Goal: Find specific page/section: Find specific page/section

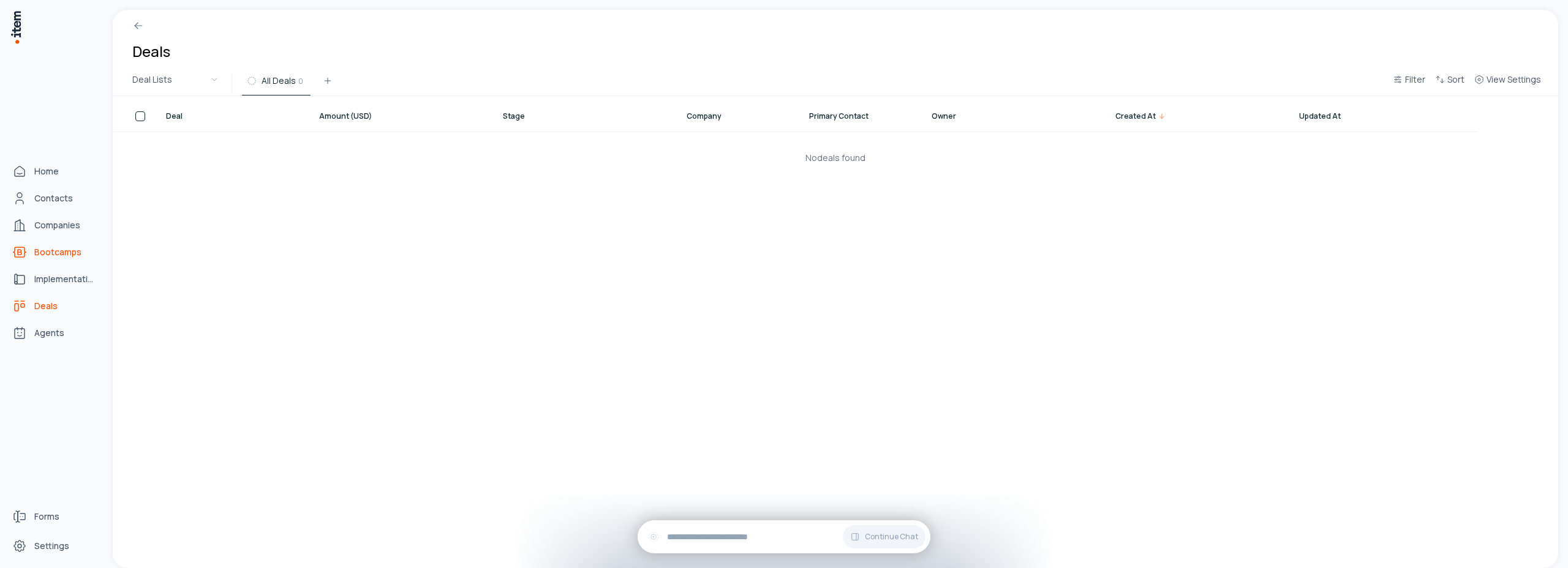
click at [74, 252] on span "Bootcamps" at bounding box center [57, 252] width 47 height 13
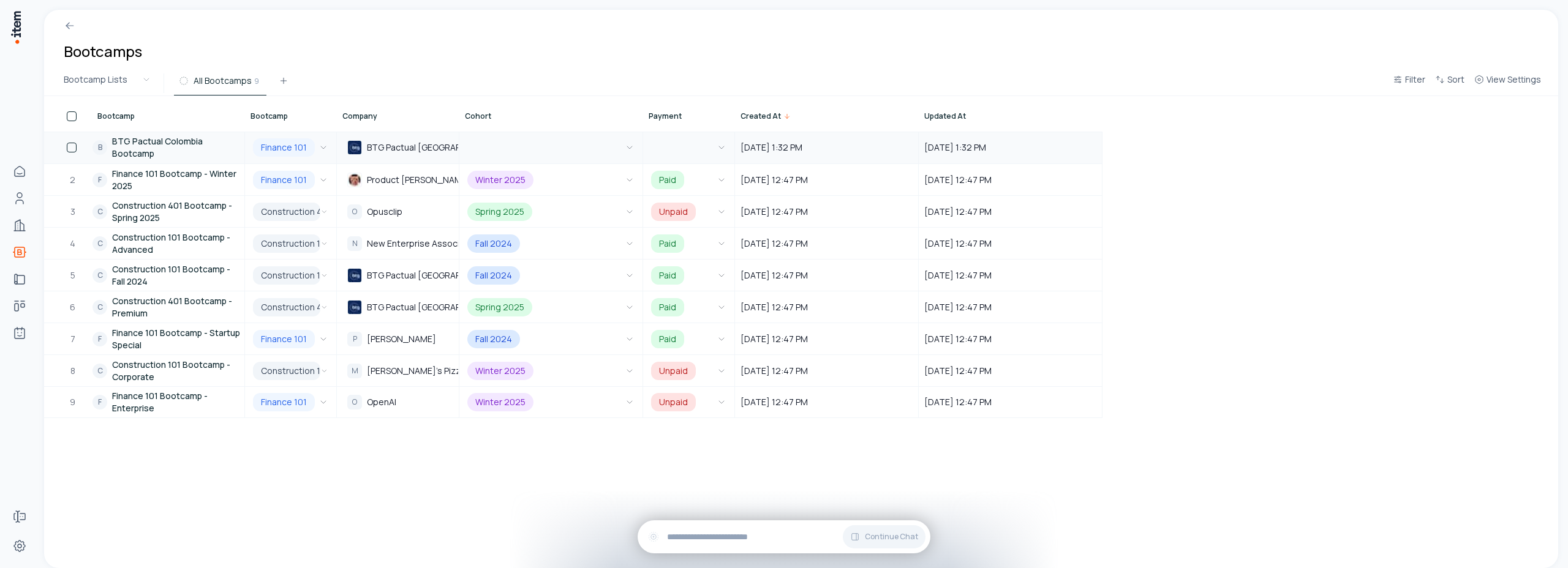
click at [143, 149] on link "B BTG Pactual Colombia Bootcamp" at bounding box center [168, 148] width 152 height 31
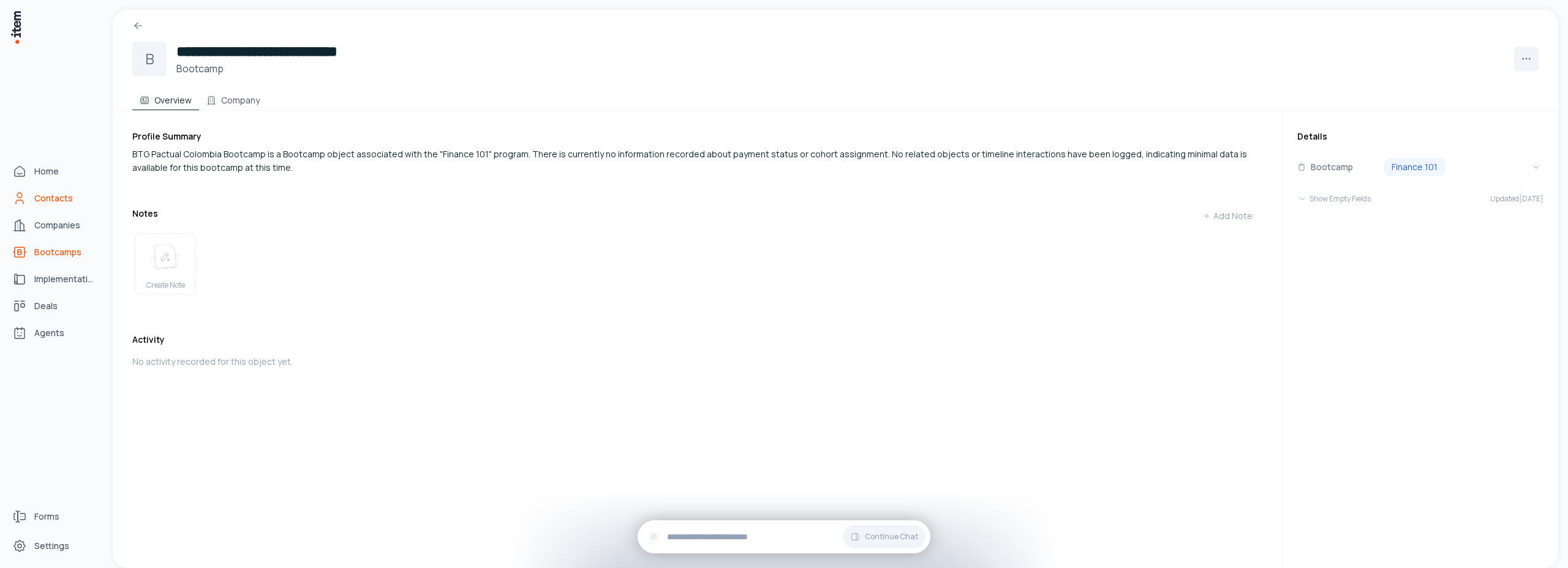
click at [54, 205] on link "Contacts" at bounding box center [54, 198] width 93 height 24
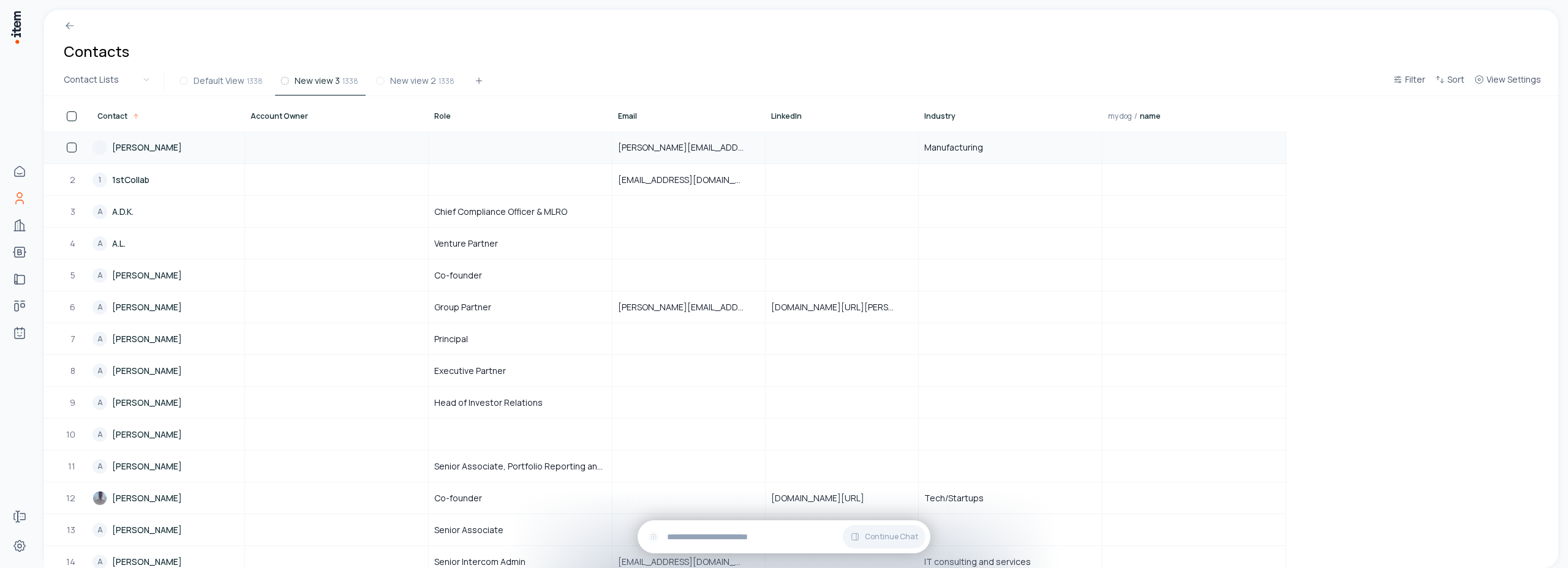
click at [140, 148] on link "[PERSON_NAME]" at bounding box center [168, 148] width 152 height 31
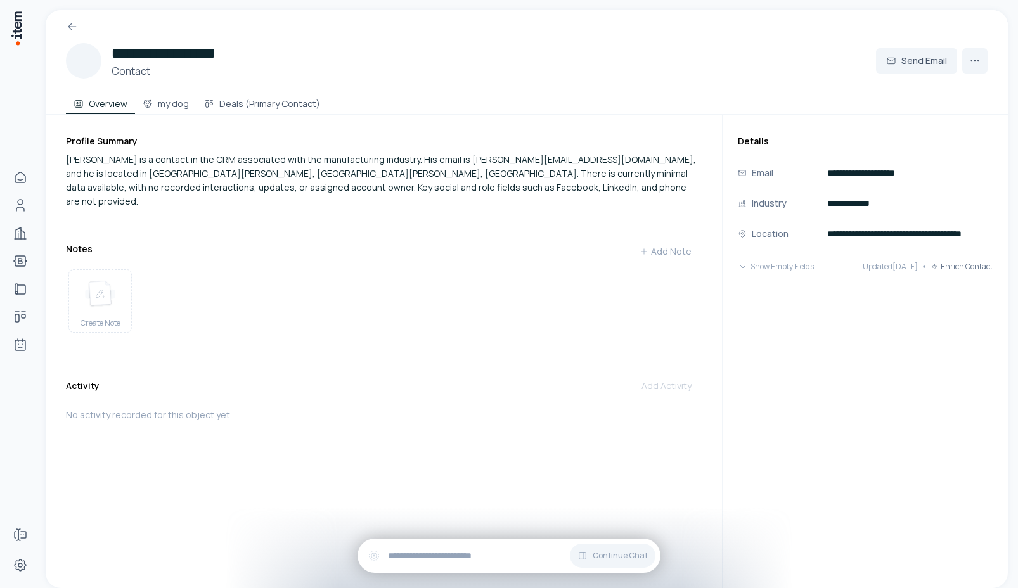
click at [742, 268] on icon at bounding box center [743, 267] width 10 height 10
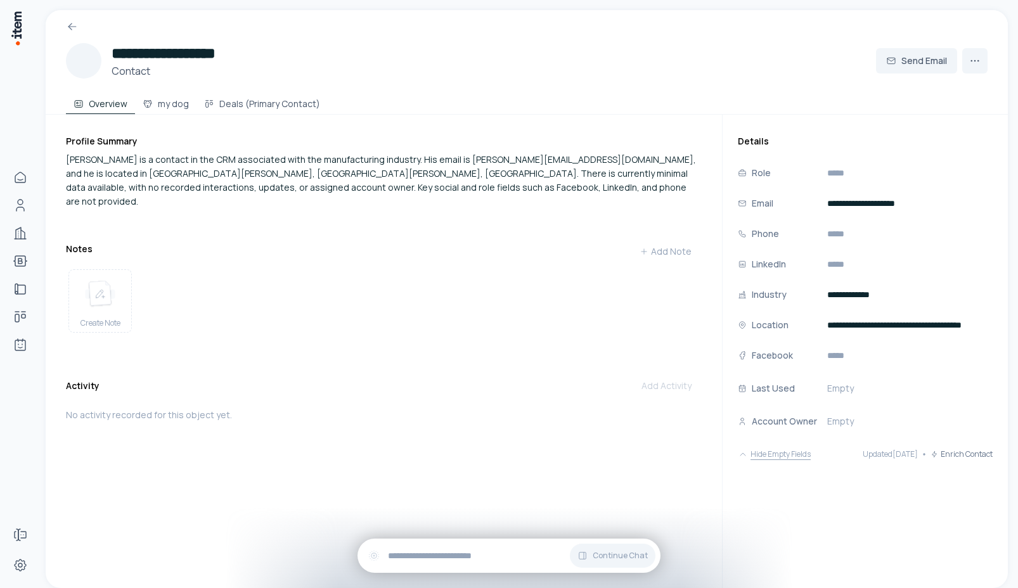
click at [745, 454] on icon at bounding box center [742, 454] width 5 height 3
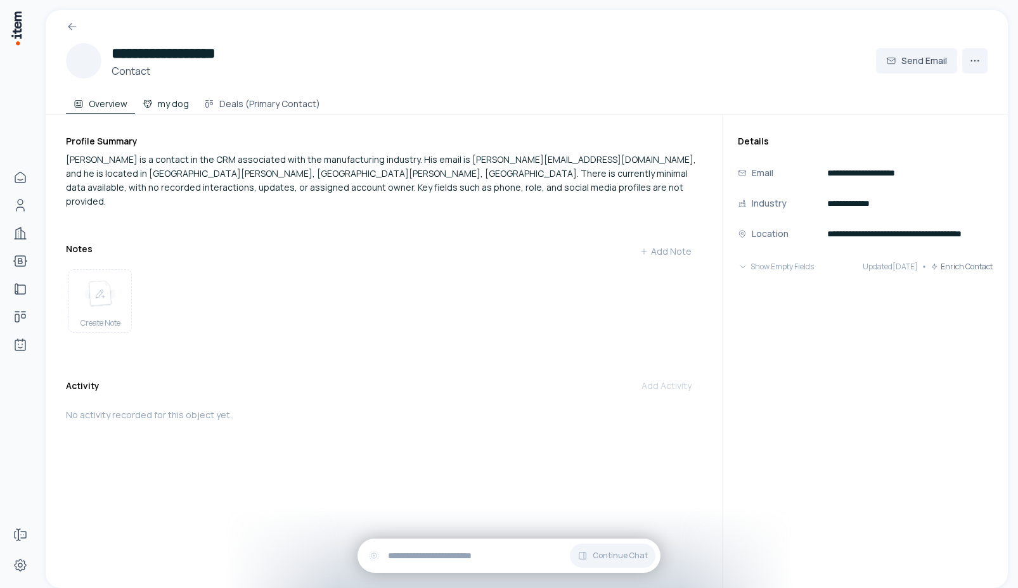
click at [170, 104] on button "my dog" at bounding box center [165, 101] width 61 height 25
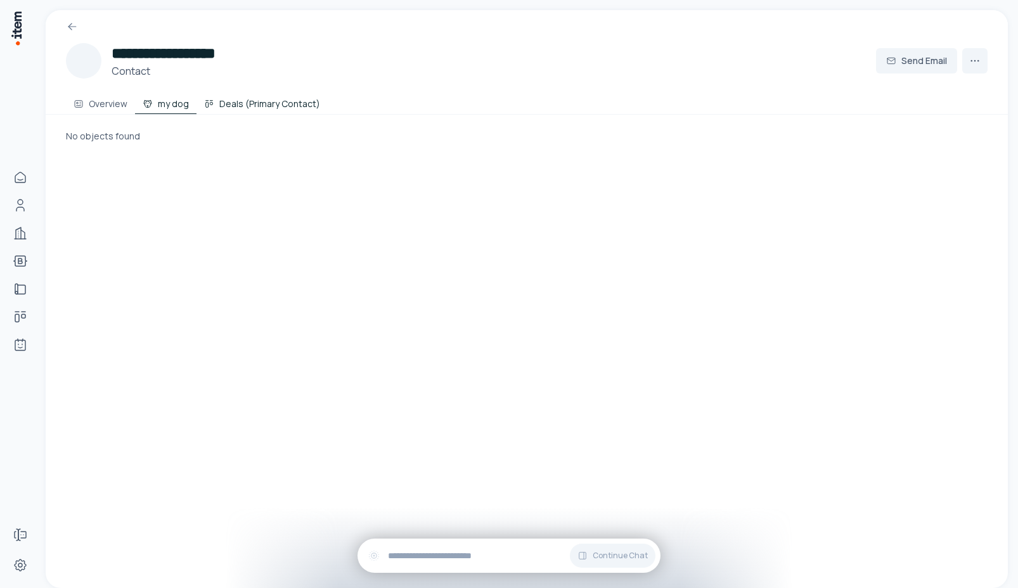
click at [264, 105] on button "Deals (Primary Contact)" at bounding box center [262, 101] width 131 height 25
click at [98, 110] on button "Overview" at bounding box center [100, 101] width 69 height 25
